Goal: Find contact information: Find contact information

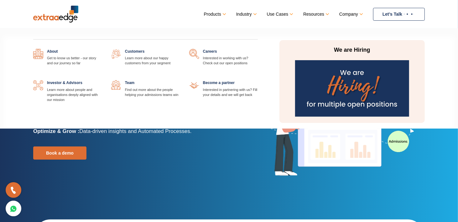
click at [102, 49] on link at bounding box center [102, 49] width 0 height 0
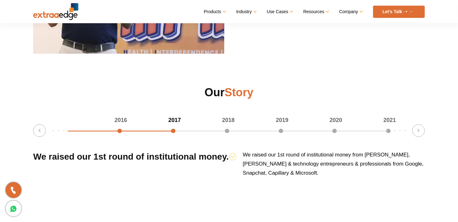
scroll to position [790, 0]
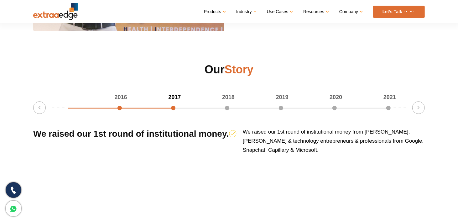
click at [13, 194] on icon at bounding box center [13, 190] width 7 height 9
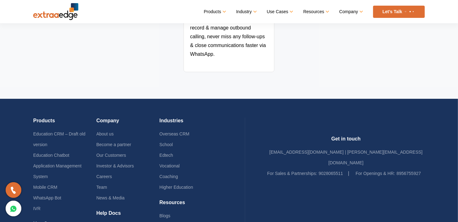
scroll to position [1403, 0]
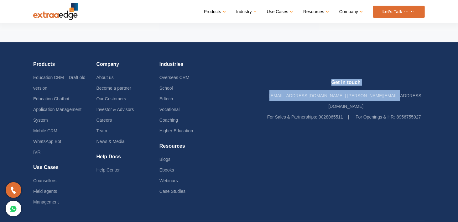
drag, startPoint x: 281, startPoint y: 65, endPoint x: 426, endPoint y: 81, distance: 145.8
click at [426, 81] on div "Products Education CRM – Draft old version Education Chatbot Application Manage…" at bounding box center [229, 142] width 401 height 200
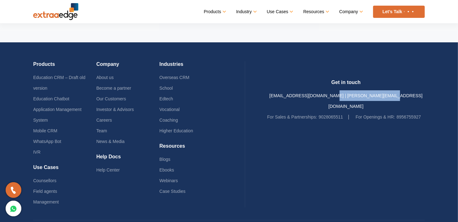
drag, startPoint x: 421, startPoint y: 79, endPoint x: 355, endPoint y: 79, distance: 65.5
click at [355, 79] on div "Get in touch [EMAIL_ADDRESS][DOMAIN_NAME] | [PERSON_NAME][EMAIL_ADDRESS][DOMAIN…" at bounding box center [346, 100] width 158 height 43
copy link "[PERSON_NAME][EMAIL_ADDRESS][DOMAIN_NAME]"
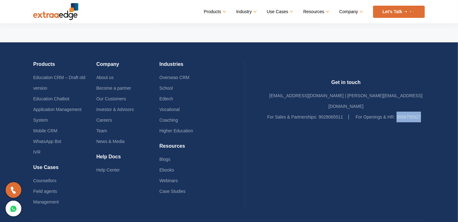
drag, startPoint x: 414, startPoint y: 99, endPoint x: 381, endPoint y: 105, distance: 33.8
click at [381, 112] on li "For Openings & HR: 8956755927" at bounding box center [389, 117] width 66 height 11
copy link "8956755927"
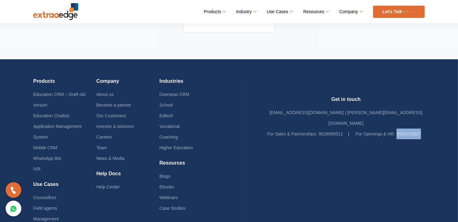
scroll to position [1386, 0]
